Goal: Complete application form: Complete application form

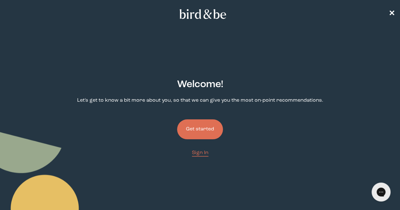
click at [204, 120] on button "Get started" at bounding box center [200, 130] width 46 height 20
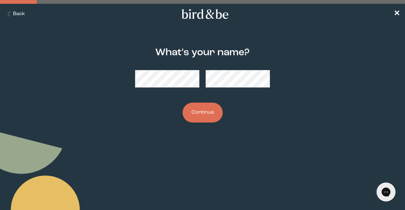
click at [170, 90] on div at bounding box center [202, 79] width 135 height 28
click at [208, 113] on button "Continue" at bounding box center [203, 113] width 40 height 20
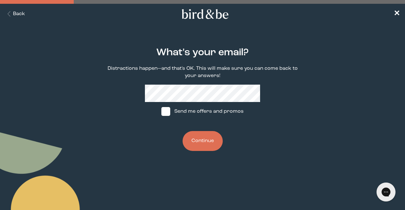
click at [204, 140] on button "Continue" at bounding box center [203, 141] width 40 height 20
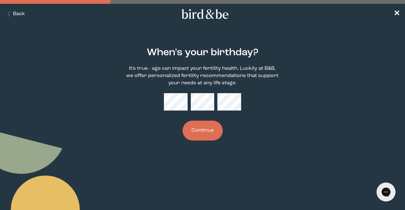
click at [203, 136] on button "Continue" at bounding box center [203, 131] width 40 height 20
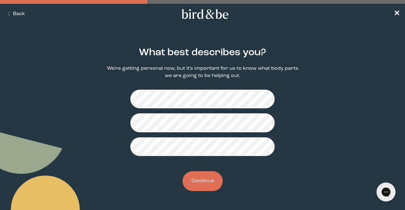
click at [202, 183] on button "Continue" at bounding box center [203, 181] width 40 height 20
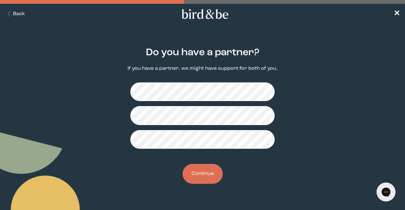
click at [200, 173] on button "Continue" at bounding box center [203, 174] width 40 height 20
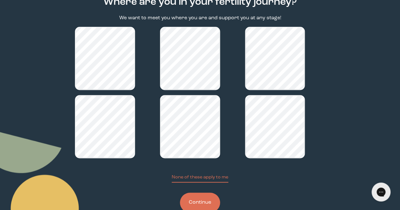
scroll to position [83, 0]
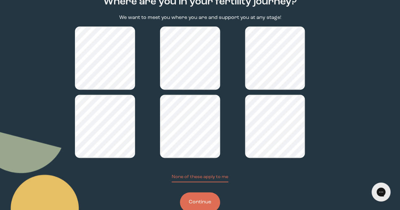
click at [201, 193] on button "Continue" at bounding box center [200, 203] width 40 height 20
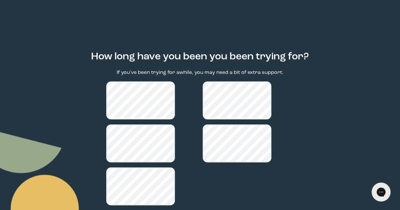
scroll to position [51, 0]
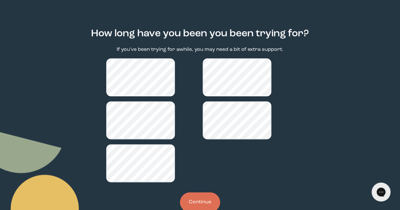
click at [209, 193] on button "Continue" at bounding box center [200, 203] width 40 height 20
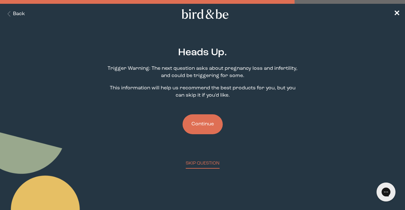
click at [195, 129] on button "Continue" at bounding box center [203, 124] width 40 height 20
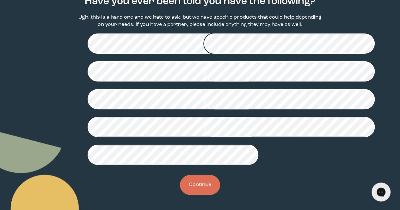
scroll to position [185, 0]
click at [202, 183] on button "Continue" at bounding box center [200, 185] width 40 height 20
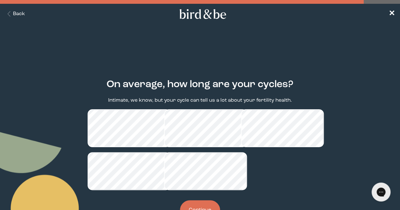
scroll to position [36, 0]
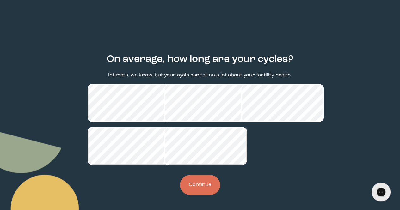
click at [207, 179] on button "Continue" at bounding box center [200, 185] width 40 height 20
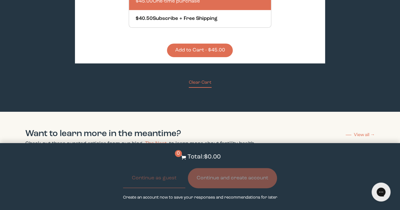
scroll to position [2214, 0]
